Goal: Check status

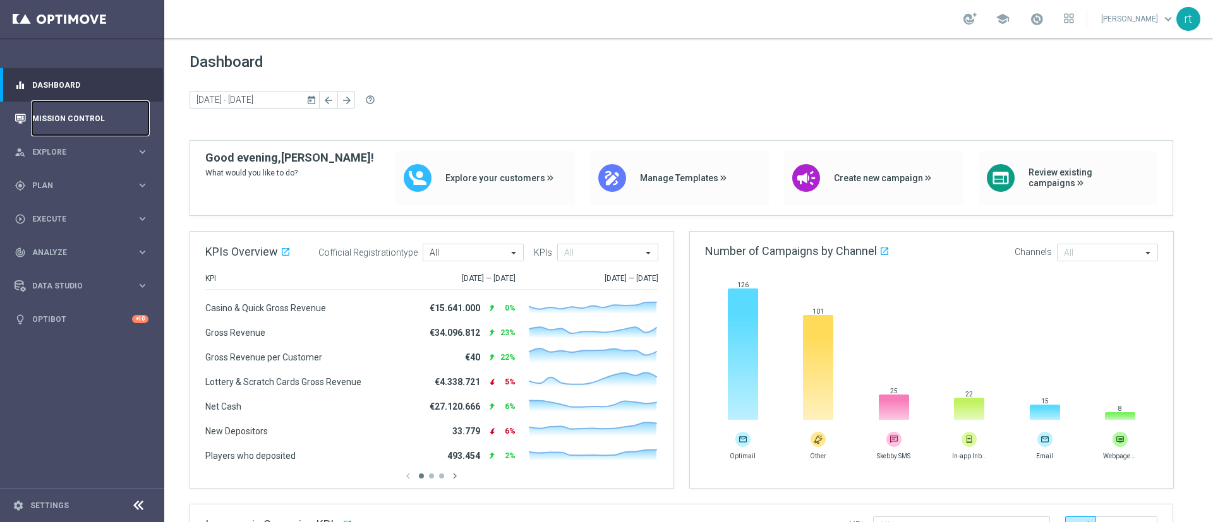
click at [118, 119] on link "Mission Control" at bounding box center [90, 118] width 116 height 33
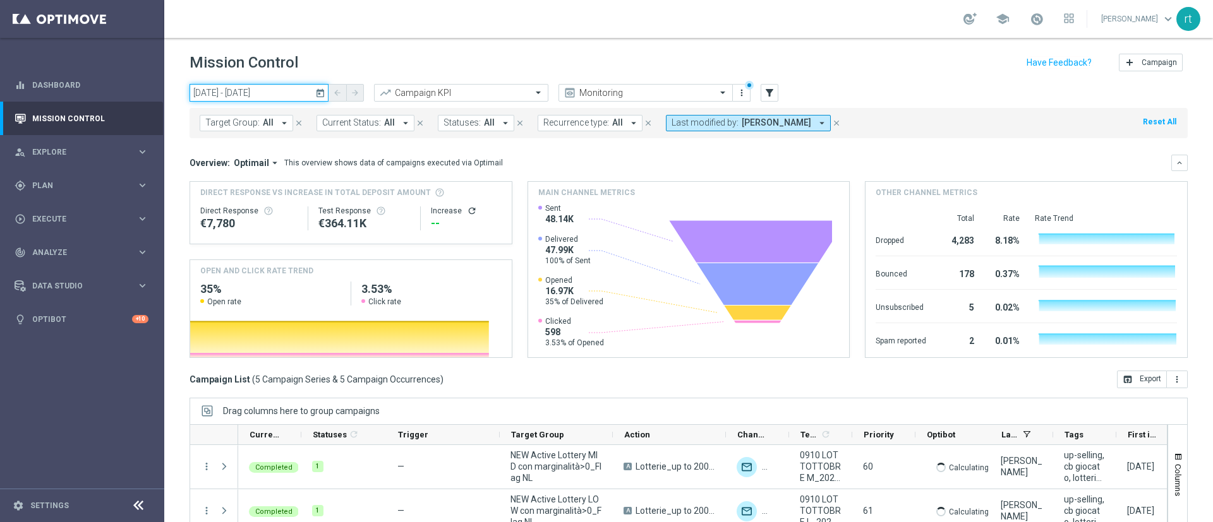
click at [223, 97] on input "[DATE] - [DATE]" at bounding box center [259, 93] width 139 height 18
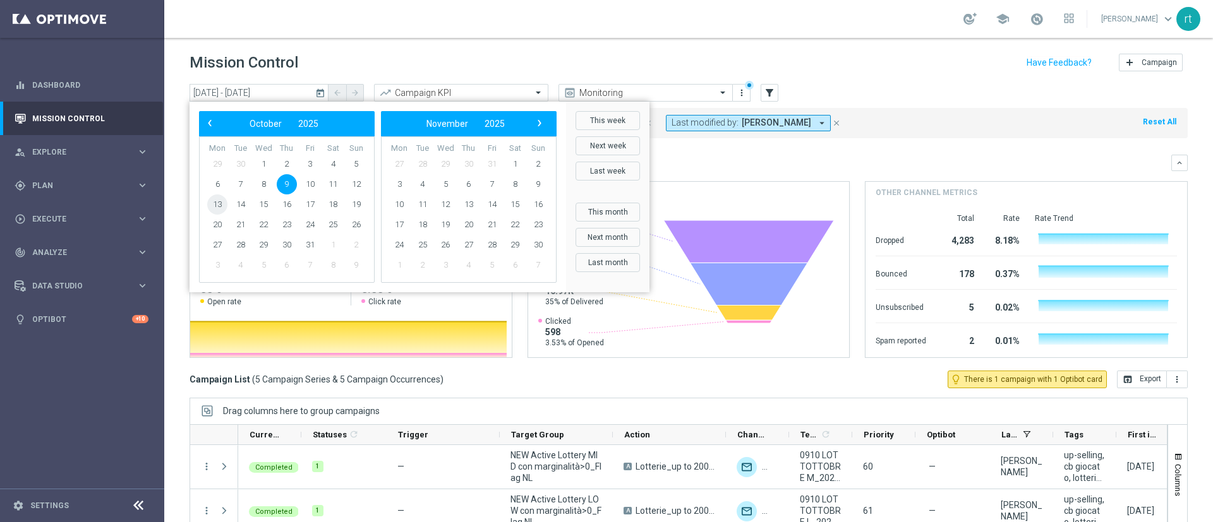
click at [220, 205] on span "13" at bounding box center [217, 205] width 20 height 20
type input "[DATE] - [DATE]"
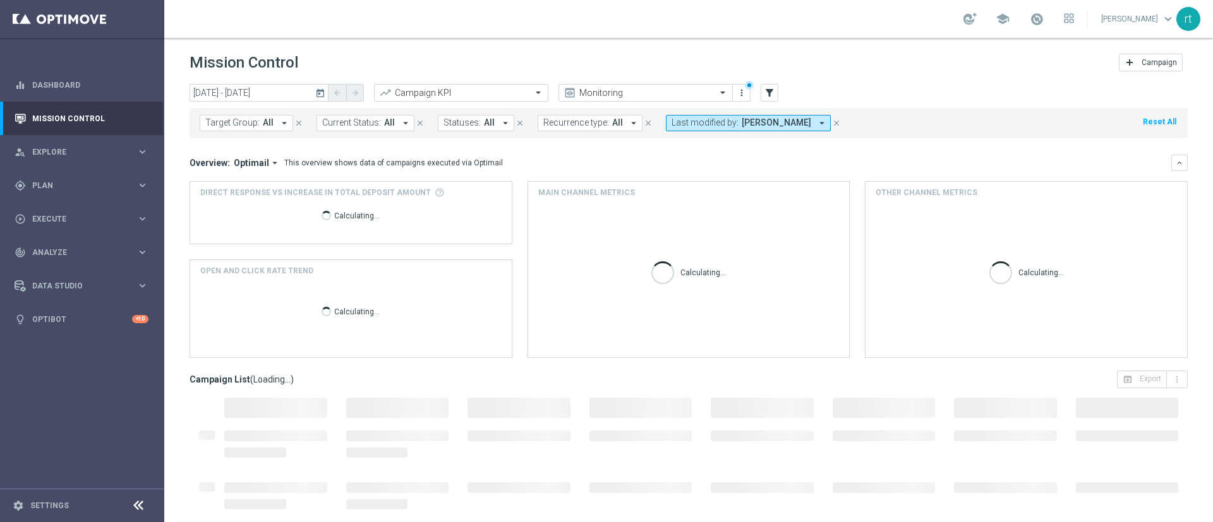
scroll to position [109, 0]
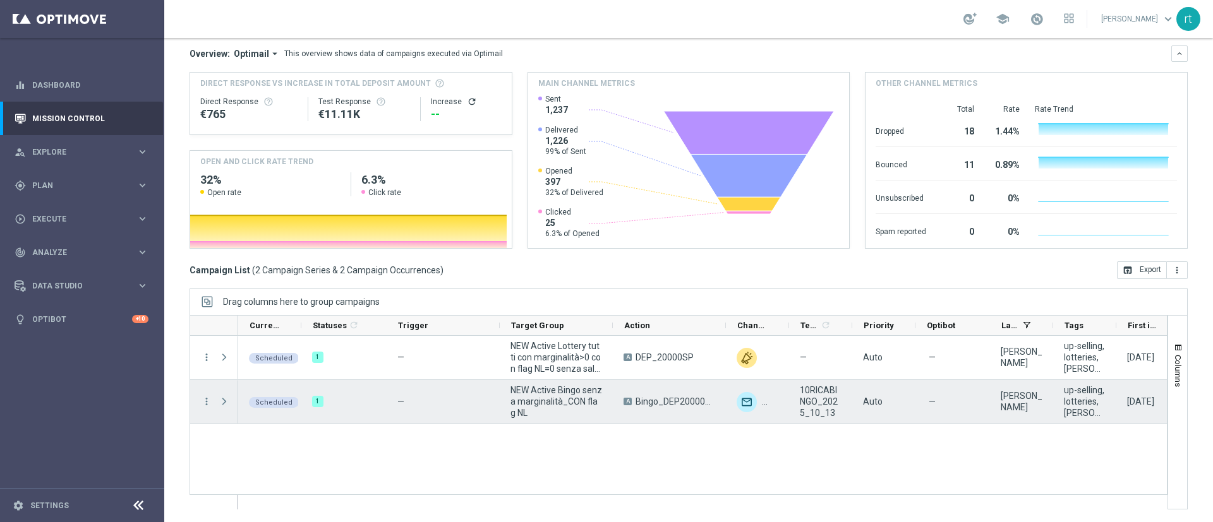
click at [225, 397] on span "Press SPACE to select this row." at bounding box center [224, 402] width 11 height 10
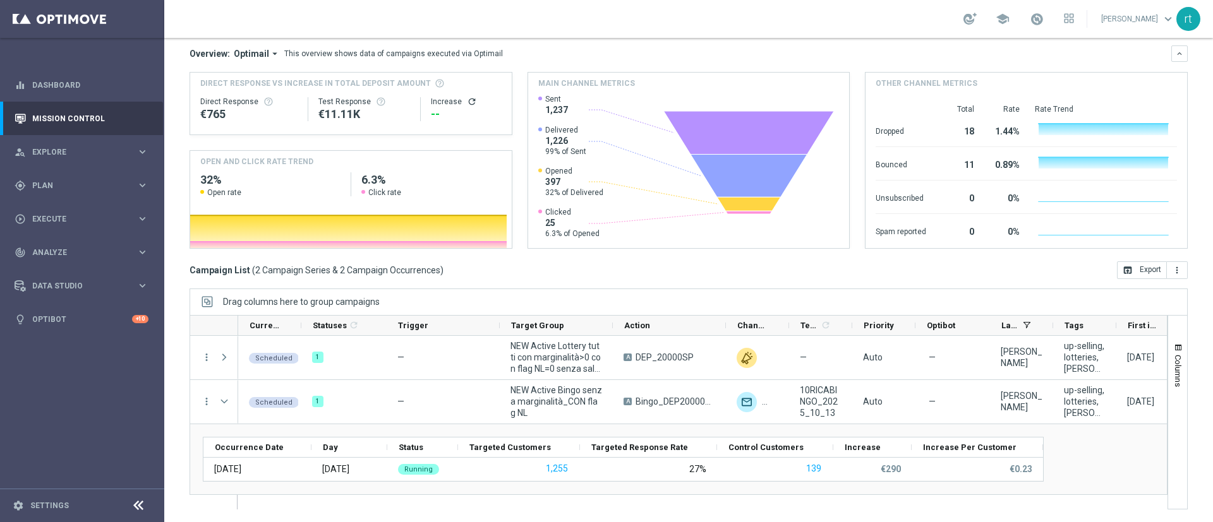
scroll to position [1, 0]
